Goal: Find specific page/section: Find specific page/section

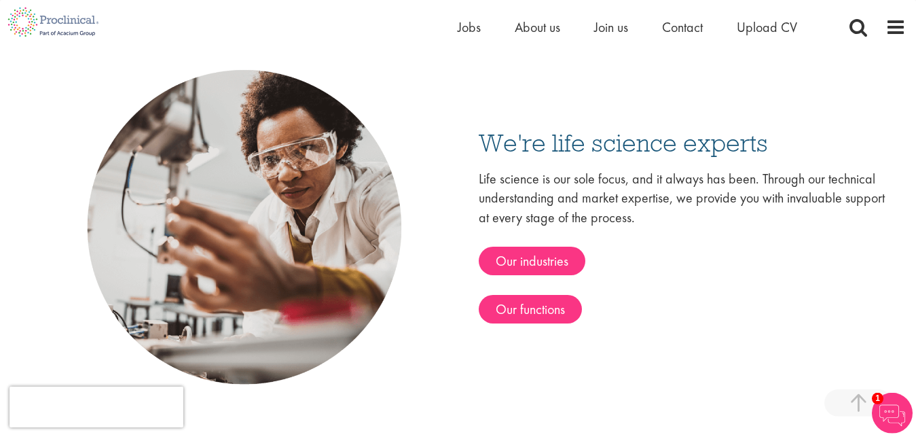
scroll to position [2062, 0]
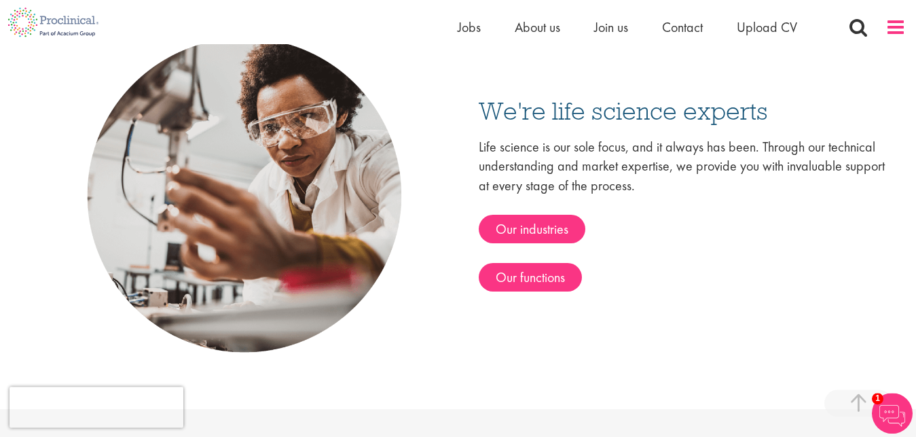
click at [897, 25] on span at bounding box center [896, 27] width 20 height 20
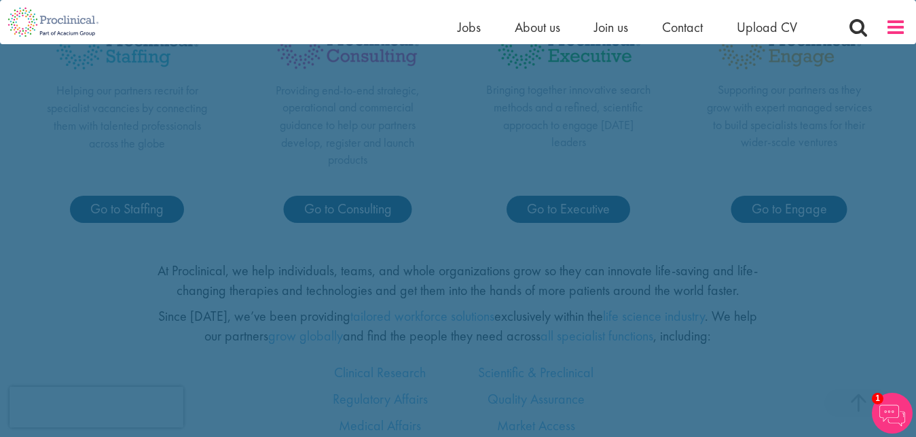
scroll to position [0, 0]
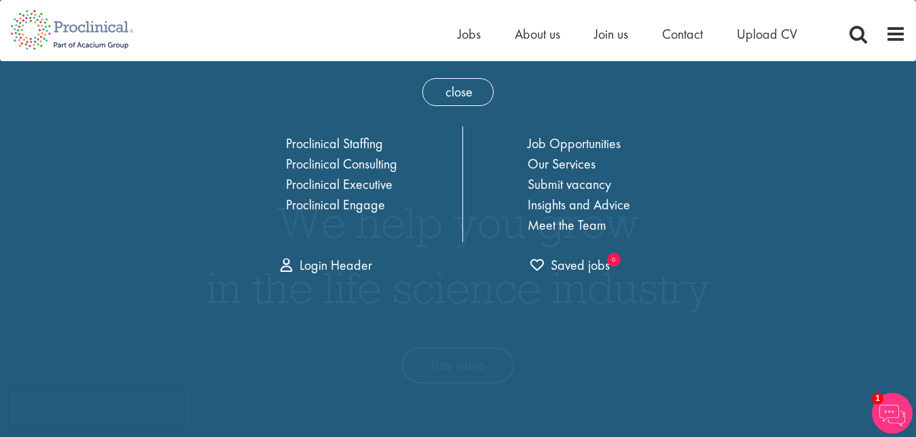
drag, startPoint x: 148, startPoint y: 51, endPoint x: 167, endPoint y: 25, distance: 32.1
click at [167, 25] on nav "Home Jobs About us Join us Contact Upload CV" at bounding box center [458, 30] width 916 height 61
click at [890, 27] on span at bounding box center [896, 34] width 20 height 20
click at [460, 98] on span "close" at bounding box center [457, 92] width 71 height 28
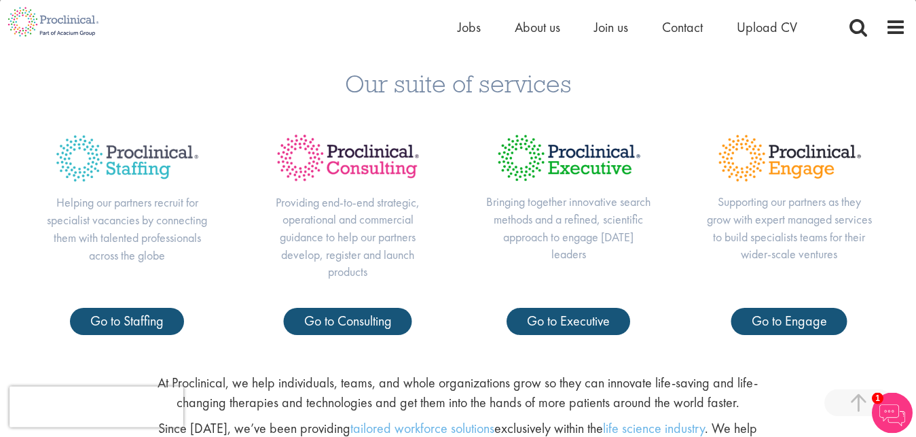
scroll to position [458, 0]
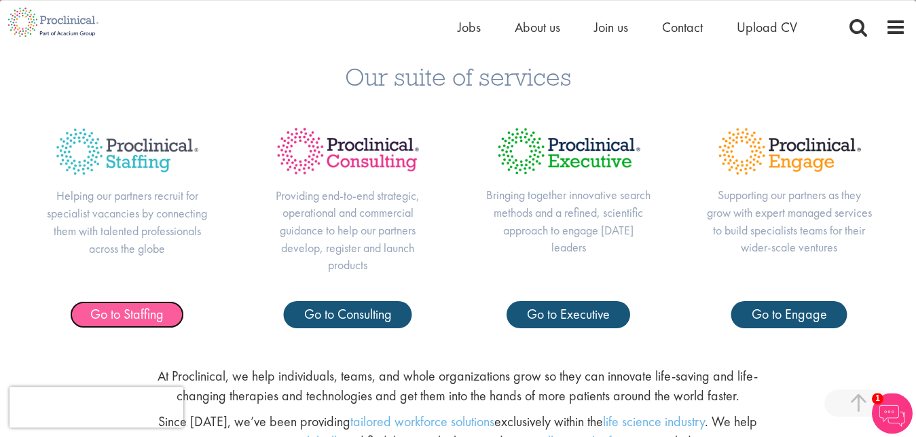
click at [151, 313] on span "Go to Staffing" at bounding box center [126, 314] width 73 height 18
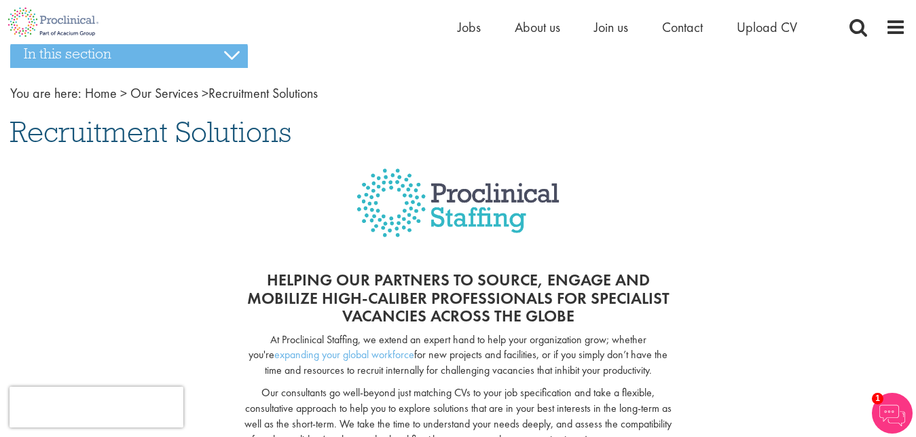
scroll to position [65, 0]
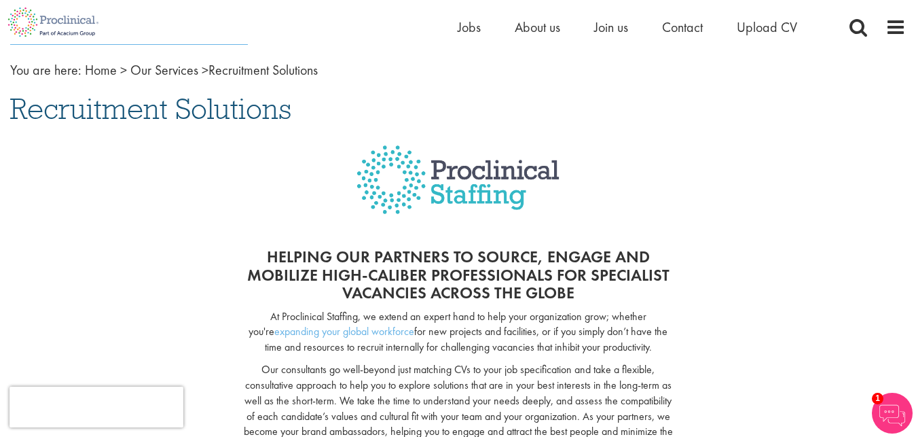
click at [725, 198] on div at bounding box center [458, 182] width 916 height 105
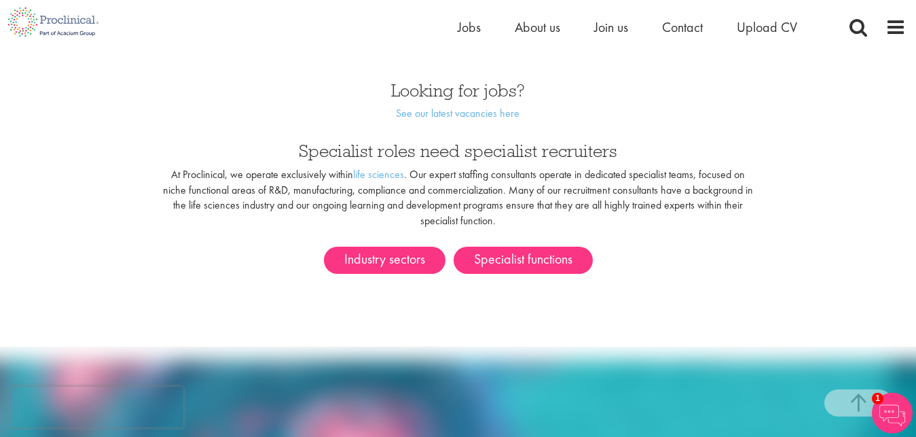
scroll to position [724, 0]
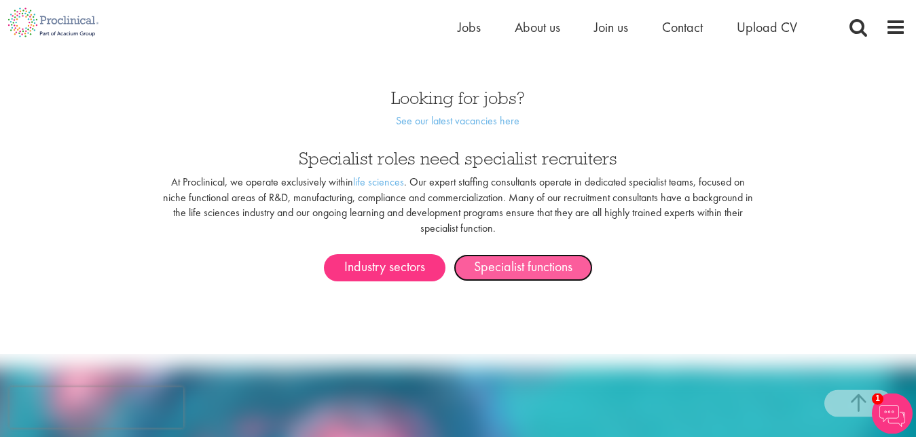
click at [530, 254] on link "Specialist functions" at bounding box center [523, 267] width 139 height 27
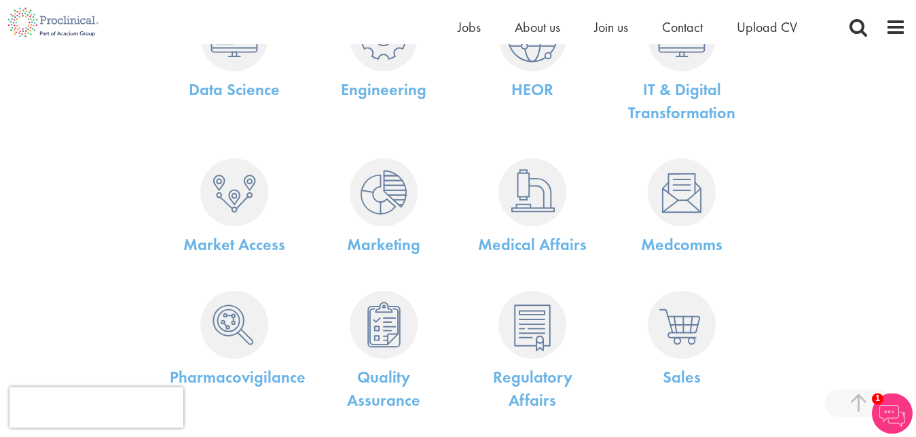
scroll to position [451, 0]
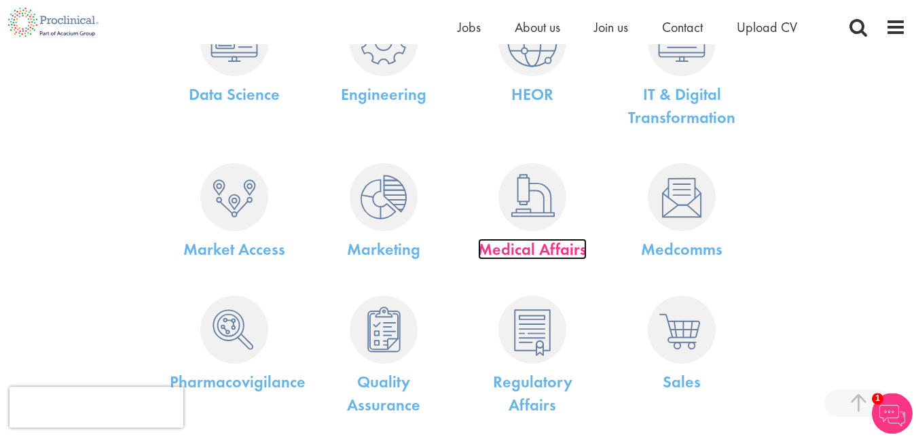
click at [515, 244] on link "Medical Affairs" at bounding box center [532, 248] width 109 height 21
